Goal: Task Accomplishment & Management: Use online tool/utility

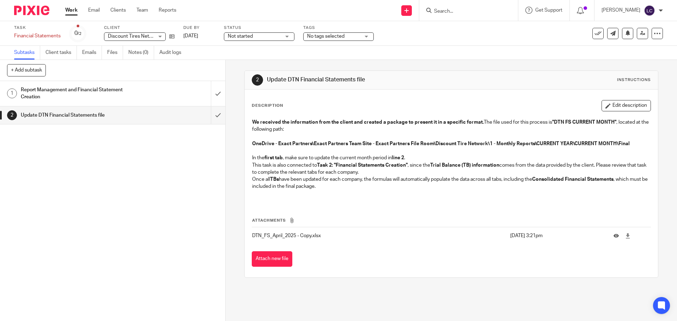
click at [71, 92] on h1 "Report Management and Financial Statement Creation" at bounding box center [82, 94] width 122 height 18
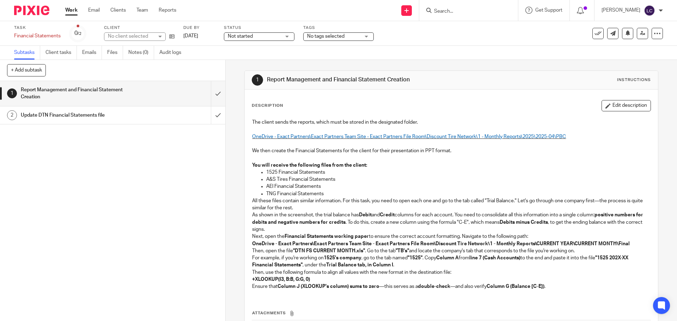
scroll to position [60, 0]
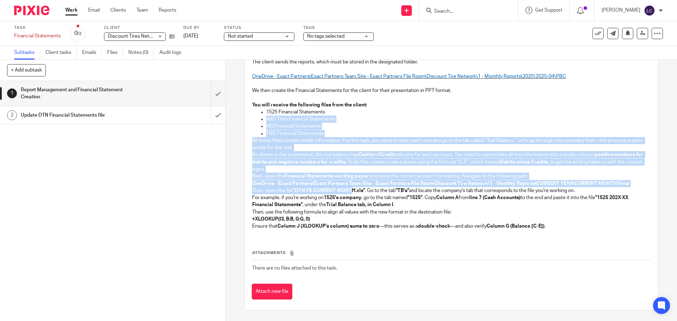
drag, startPoint x: 263, startPoint y: 122, endPoint x: 351, endPoint y: 194, distance: 114.0
click at [351, 194] on div "The client sends the reports, which must be stored in the designated folder. On…" at bounding box center [451, 145] width 405 height 180
click at [351, 194] on p "Then, open the file "DTN FS CURRENT MONTH.xls" . Go to the tab "TB's" and locat…" at bounding box center [451, 190] width 398 height 7
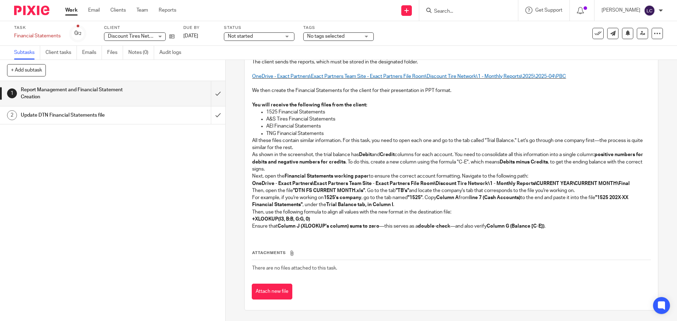
click at [104, 112] on h1 "Update DTN Financial Statements file" at bounding box center [82, 115] width 122 height 11
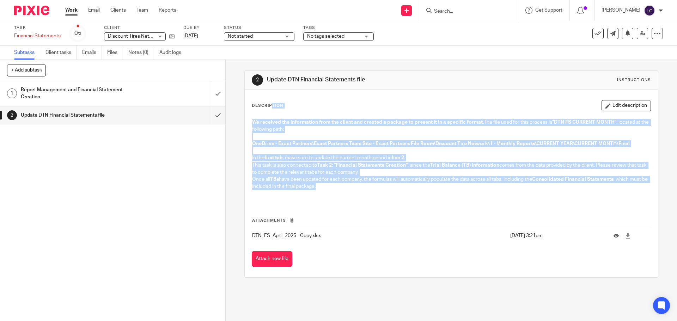
drag, startPoint x: 344, startPoint y: 184, endPoint x: 251, endPoint y: 105, distance: 122.1
click at [252, 105] on div "Description Edit description We received the information from the client and cr…" at bounding box center [451, 151] width 399 height 103
click at [311, 137] on p at bounding box center [451, 136] width 398 height 7
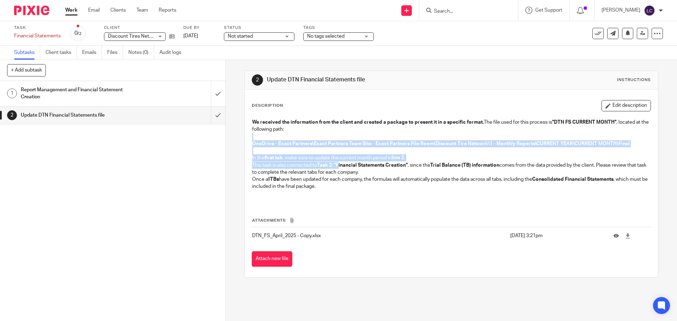
drag, startPoint x: 301, startPoint y: 134, endPoint x: 338, endPoint y: 168, distance: 49.7
click at [338, 168] on div "We received the information from the client and created a package to present it…" at bounding box center [451, 158] width 405 height 87
click at [338, 168] on strong "Task 2: "Financial Statements Creation"" at bounding box center [362, 165] width 91 height 5
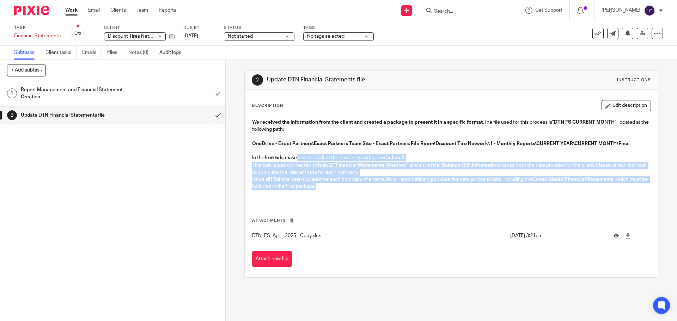
drag, startPoint x: 364, startPoint y: 186, endPoint x: 295, endPoint y: 159, distance: 74.0
click at [295, 159] on div "We received the information from the client and created a package to present it…" at bounding box center [451, 158] width 405 height 87
click at [295, 159] on p "In the first tab , make sure to update the current month period in line 2 ." at bounding box center [451, 157] width 398 height 7
drag, startPoint x: 316, startPoint y: 188, endPoint x: 324, endPoint y: 193, distance: 9.6
click at [324, 193] on div "We received the information from the client and created a package to present it…" at bounding box center [451, 158] width 405 height 87
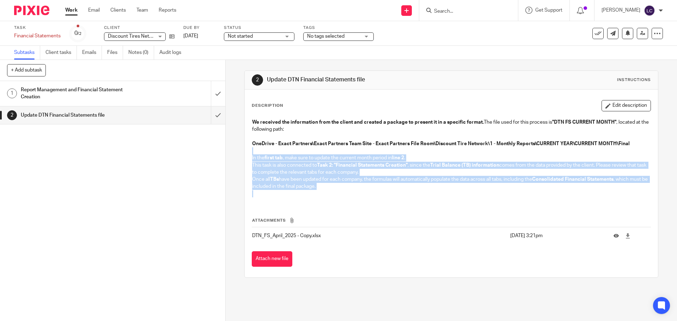
click at [324, 193] on p at bounding box center [451, 193] width 398 height 7
drag, startPoint x: 342, startPoint y: 189, endPoint x: 263, endPoint y: 160, distance: 83.8
click at [262, 161] on div "We received the information from the client and created a package to present it…" at bounding box center [451, 158] width 405 height 87
click at [266, 159] on strong "first tab" at bounding box center [273, 158] width 18 height 5
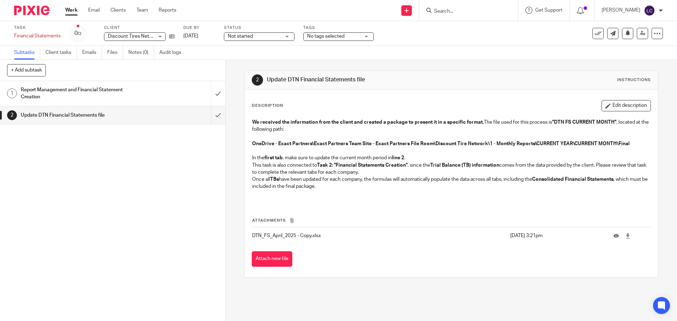
click at [22, 50] on link "Subtasks" at bounding box center [27, 53] width 26 height 14
click at [51, 52] on link "Client tasks" at bounding box center [60, 53] width 31 height 14
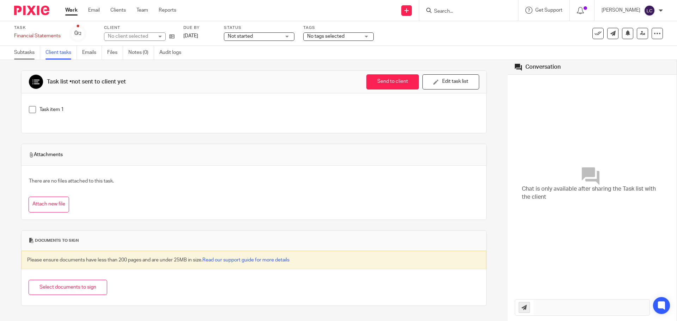
click at [22, 52] on link "Subtasks" at bounding box center [27, 53] width 26 height 14
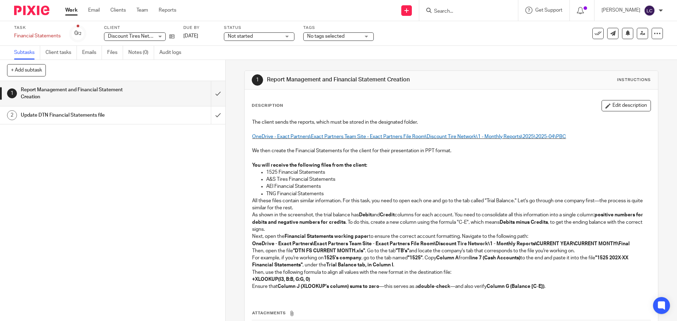
click at [452, 8] on input "Search" at bounding box center [464, 11] width 63 height 6
type input "disco"
click at [482, 26] on link at bounding box center [475, 27] width 87 height 11
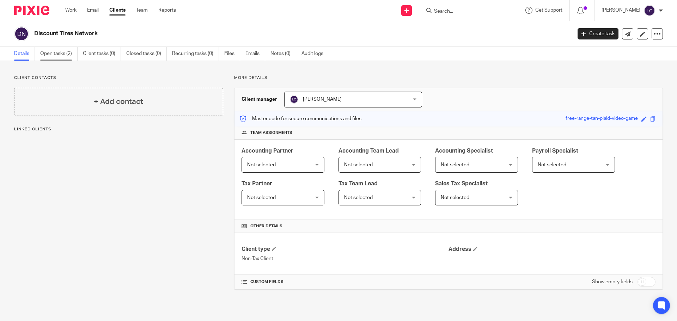
click at [67, 56] on link "Open tasks (2)" at bounding box center [58, 54] width 37 height 14
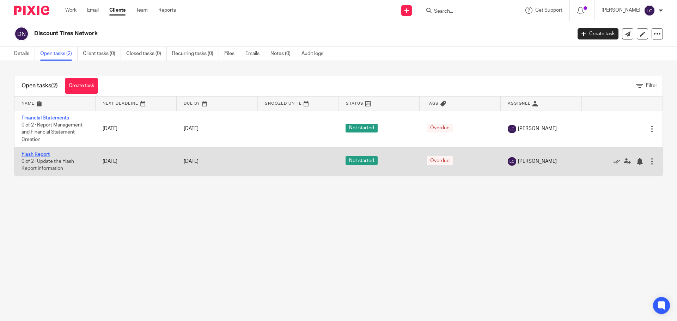
click at [47, 153] on link "Flash Report" at bounding box center [36, 154] width 28 height 5
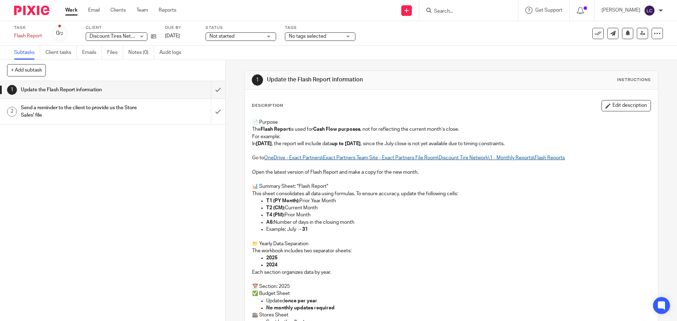
click at [48, 109] on h1 "Send a reminder to the client to provide us the Store Sales' file" at bounding box center [82, 112] width 122 height 18
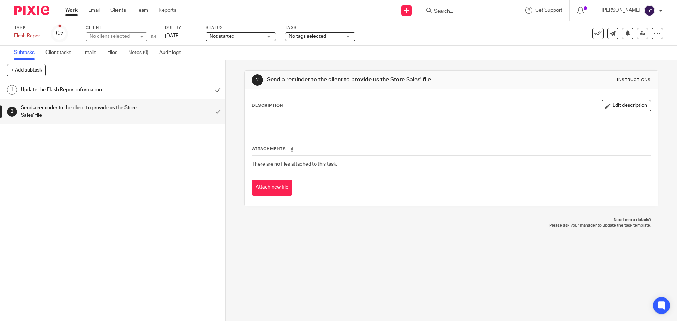
click at [63, 93] on h1 "Update the Flash Report information" at bounding box center [82, 90] width 122 height 11
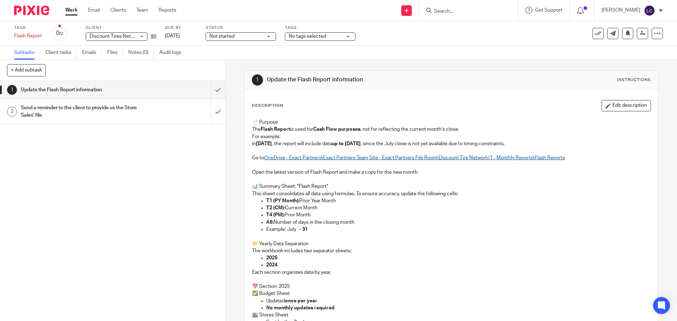
click at [491, 8] on input "Search" at bounding box center [464, 11] width 63 height 6
type input "discount"
click at [486, 28] on link at bounding box center [475, 27] width 87 height 11
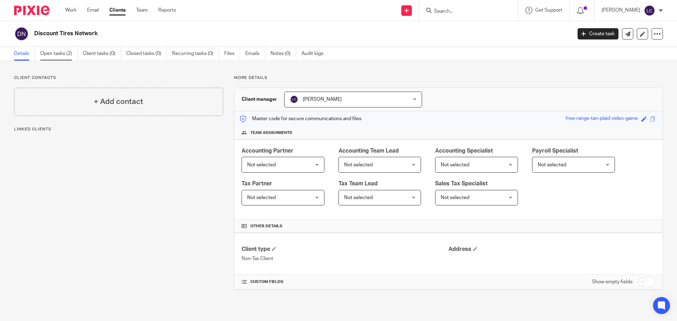
click at [62, 49] on link "Open tasks (2)" at bounding box center [58, 54] width 37 height 14
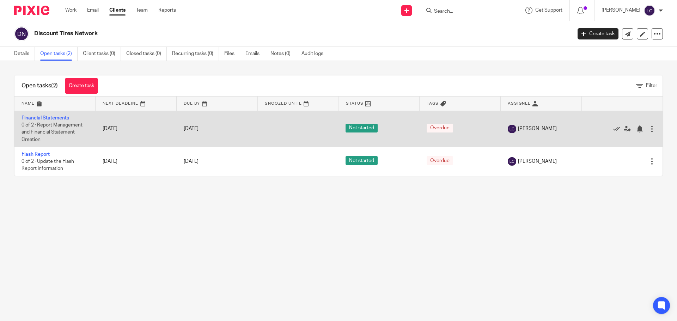
click at [60, 114] on td "Financial Statements 0 of 2 · Report Management and Financial Statement Creation" at bounding box center [54, 129] width 81 height 36
click at [61, 117] on link "Financial Statements" at bounding box center [46, 118] width 48 height 5
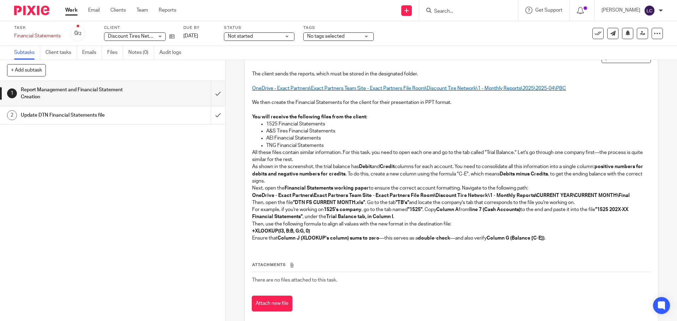
scroll to position [60, 0]
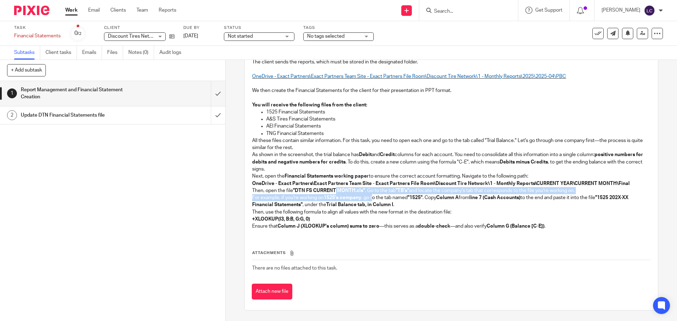
drag, startPoint x: 363, startPoint y: 194, endPoint x: 371, endPoint y: 198, distance: 8.7
click at [371, 198] on div "The client sends the reports, which must be stored in the designated folder. On…" at bounding box center [451, 145] width 405 height 180
click at [371, 198] on p "For example, if you're working on 1525's company , go to the tab named "1525" .…" at bounding box center [451, 201] width 398 height 14
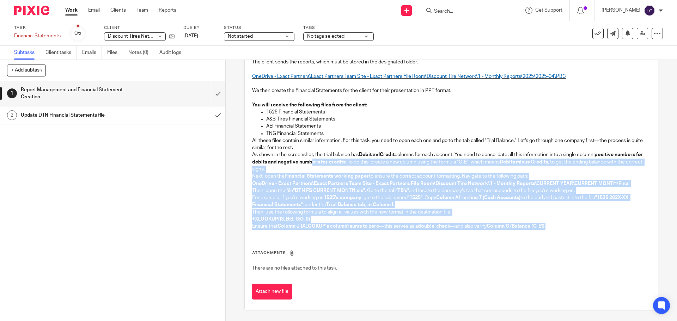
drag, startPoint x: 558, startPoint y: 226, endPoint x: 318, endPoint y: 164, distance: 247.1
click at [318, 164] on div "The client sends the reports, which must be stored in the designated folder. On…" at bounding box center [451, 145] width 405 height 180
click at [318, 163] on strong "positive numbers for debits and negative numbers for credits" at bounding box center [448, 158] width 392 height 12
